Goal: Task Accomplishment & Management: Use online tool/utility

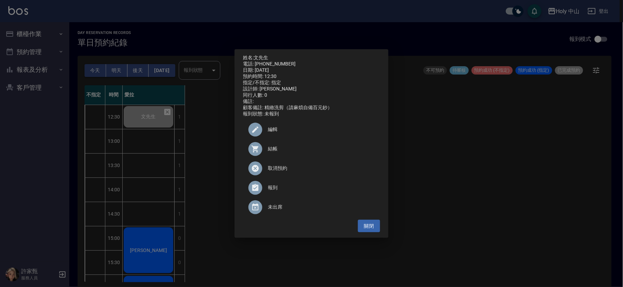
click at [485, 180] on div "姓名: 文先生 電話: [PHONE_NUMBER] 日期: [DATE] 預約時間: 12:30 指定/不指定: 指定 設計師: 愛拉 同行人數: 0 備註…" at bounding box center [311, 143] width 623 height 287
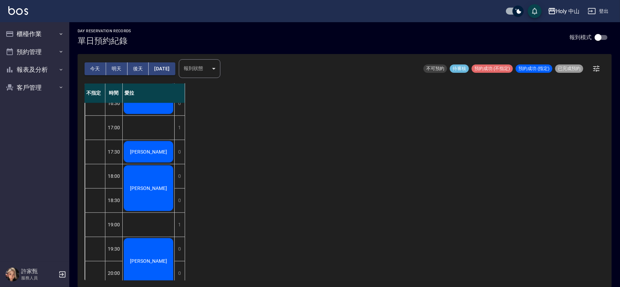
scroll to position [218, 0]
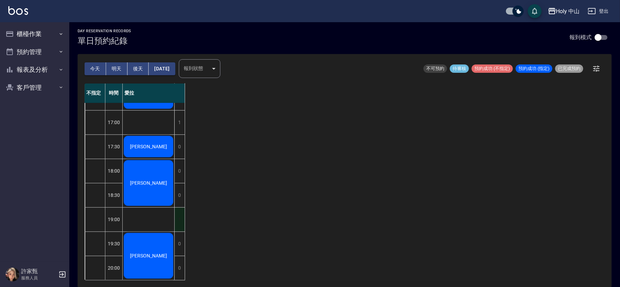
click at [177, 215] on div "1" at bounding box center [179, 220] width 10 height 24
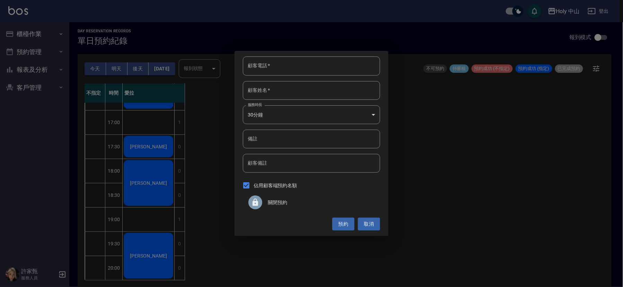
click at [278, 202] on span "關閉預約" at bounding box center [321, 202] width 107 height 7
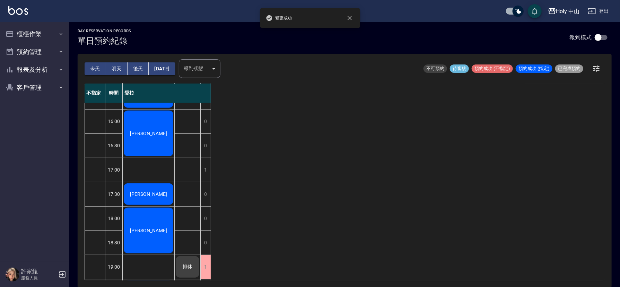
scroll to position [166, 0]
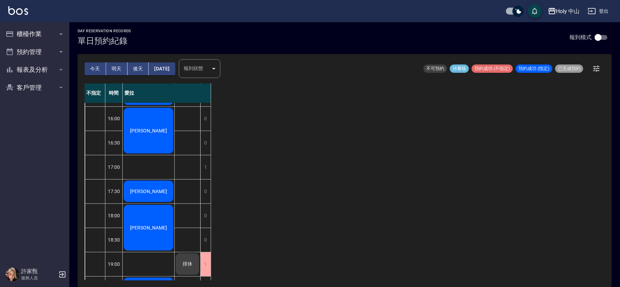
click at [398, 186] on div "不指定 時間 愛拉 12:30 13:00 13:30 14:00 14:30 15:00 15:30 16:00 16:30 17:00 17:30 18:…" at bounding box center [345, 182] width 520 height 197
click at [44, 70] on button "報表及分析" at bounding box center [35, 70] width 64 height 18
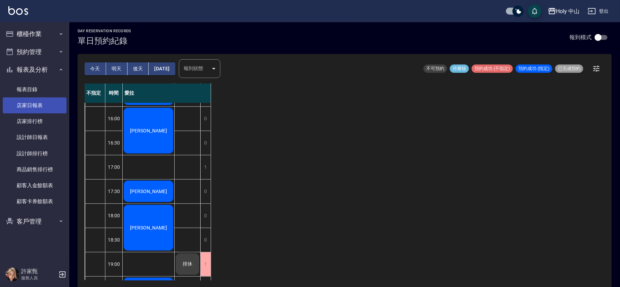
click at [34, 104] on link "店家日報表" at bounding box center [35, 105] width 64 height 16
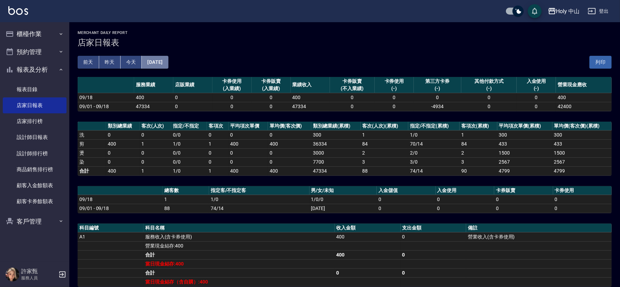
click at [168, 60] on button "[DATE]" at bounding box center [155, 62] width 26 height 13
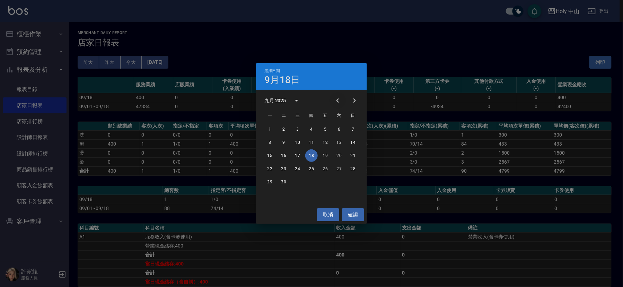
click at [340, 100] on icon "Previous month" at bounding box center [338, 100] width 8 height 8
click at [270, 169] on button "18" at bounding box center [270, 169] width 12 height 12
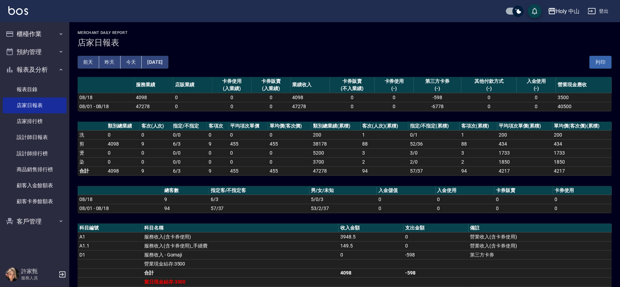
click at [153, 60] on button "[DATE]" at bounding box center [155, 62] width 26 height 13
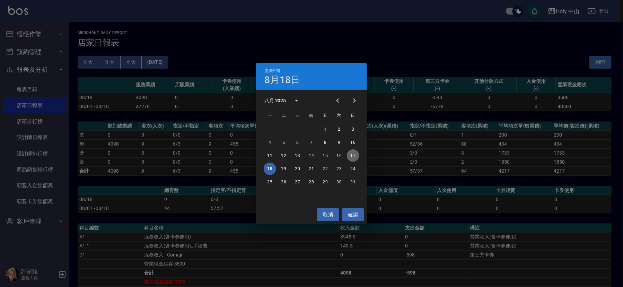
click at [356, 154] on button "17" at bounding box center [353, 155] width 12 height 12
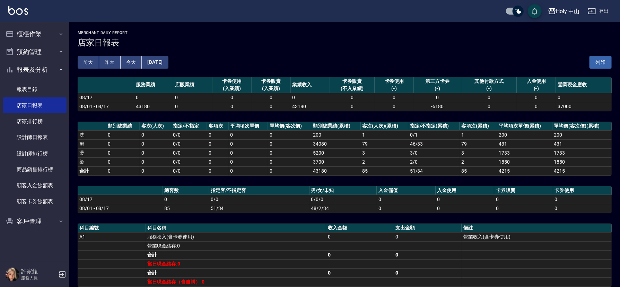
click at [127, 63] on button "今天" at bounding box center [131, 62] width 21 height 13
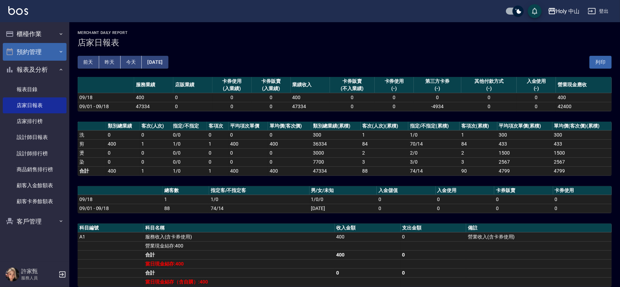
click at [42, 50] on button "預約管理" at bounding box center [35, 52] width 64 height 18
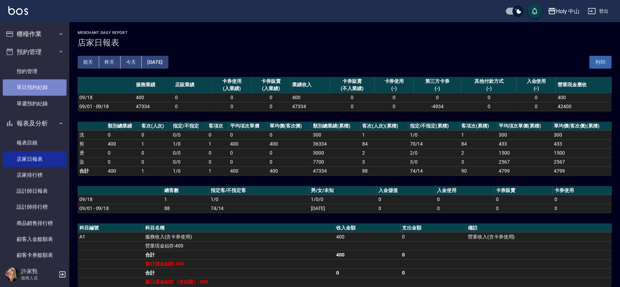
click at [37, 90] on link "單日預約紀錄" at bounding box center [35, 87] width 64 height 16
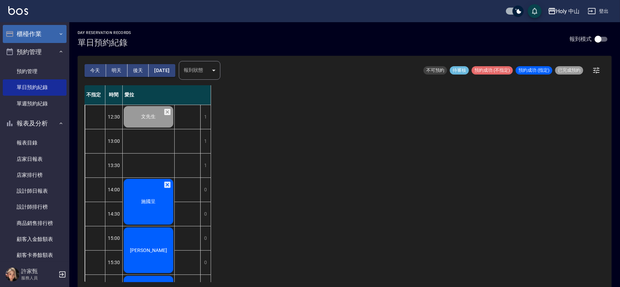
click at [53, 35] on button "櫃檯作業" at bounding box center [35, 34] width 64 height 18
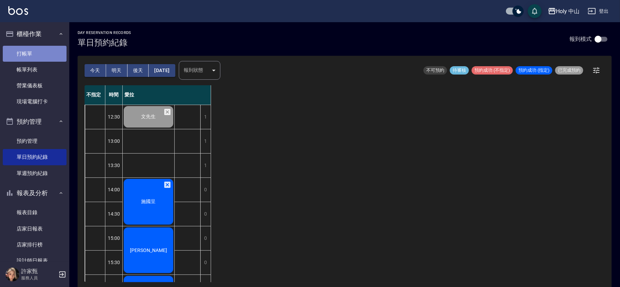
click at [44, 53] on link "打帳單" at bounding box center [35, 54] width 64 height 16
